Goal: Navigation & Orientation: Find specific page/section

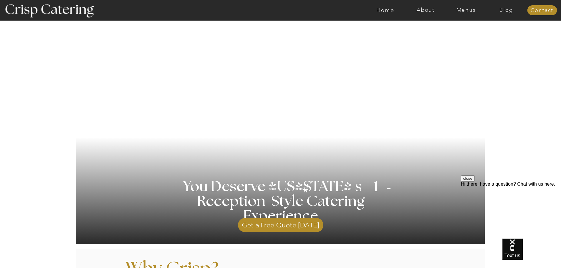
click at [429, 9] on nav "About" at bounding box center [425, 10] width 40 height 6
click at [426, 28] on nav "About Crisp" at bounding box center [427, 27] width 34 height 6
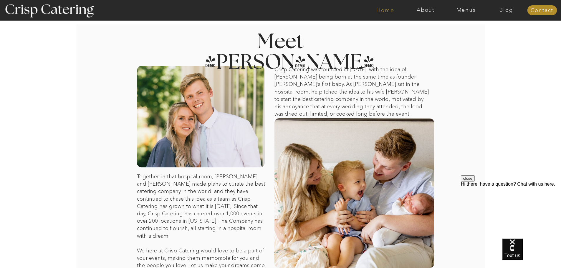
click at [381, 9] on nav "Home" at bounding box center [385, 10] width 40 height 6
click at [385, 9] on nav "Home" at bounding box center [385, 10] width 40 height 6
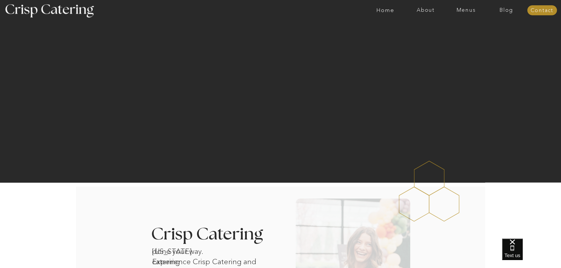
click at [465, 8] on nav "Menus" at bounding box center [466, 10] width 40 height 6
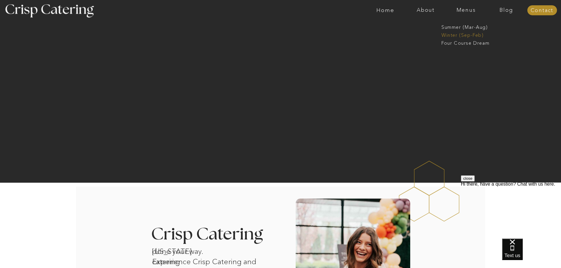
click at [460, 34] on nav "Winter (Sep-Feb)" at bounding box center [465, 35] width 48 height 6
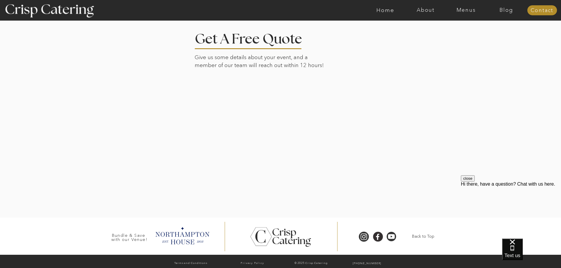
scroll to position [1345, 0]
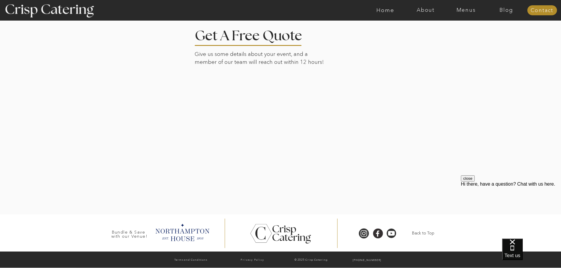
click at [402, 161] on div at bounding box center [281, 114] width 410 height 201
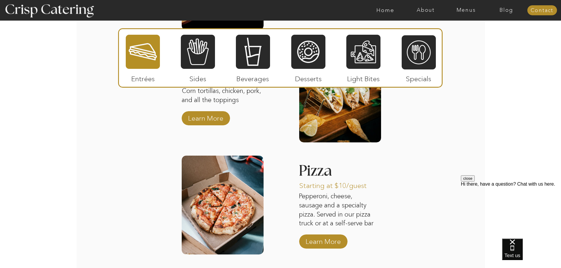
scroll to position [786, 0]
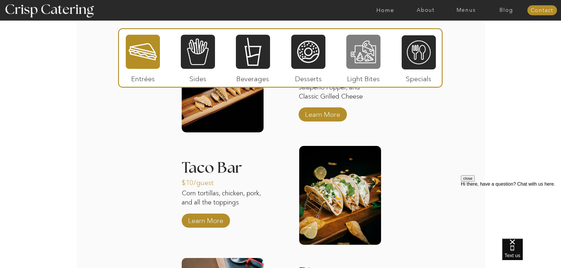
click at [361, 54] on div at bounding box center [363, 51] width 34 height 35
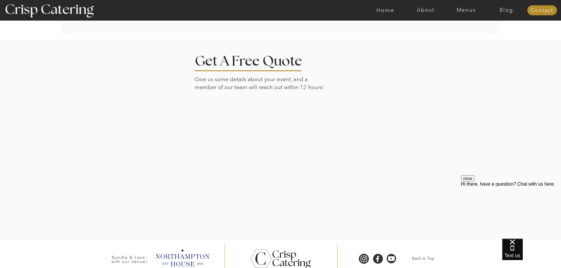
scroll to position [1131, 0]
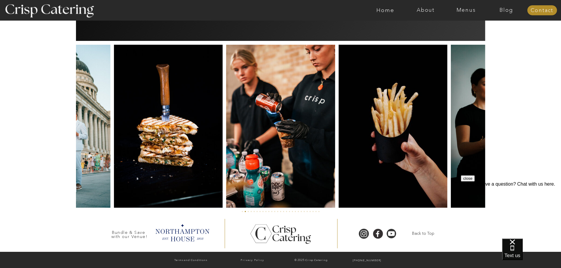
scroll to position [1356, 0]
